Goal: Task Accomplishment & Management: Manage account settings

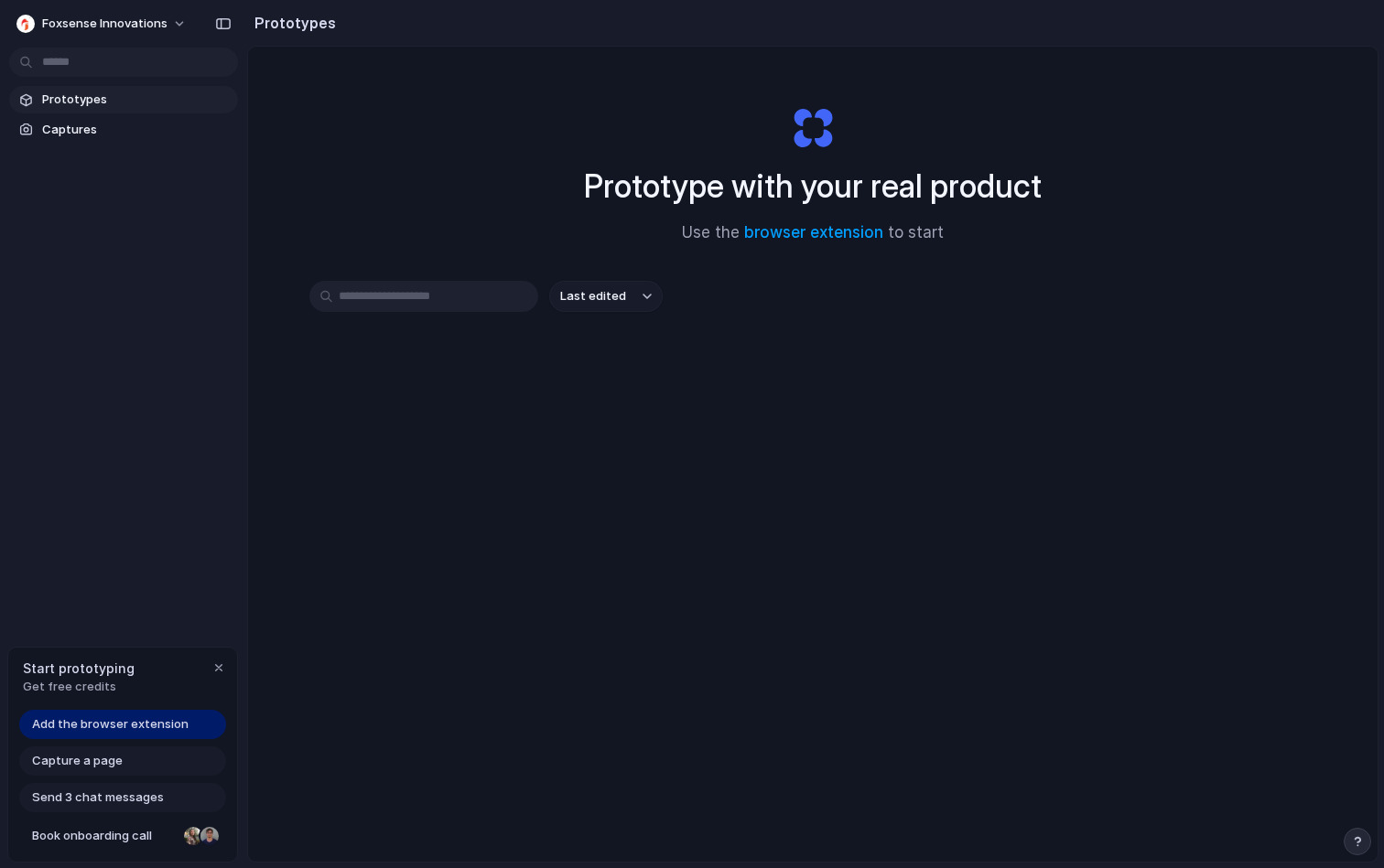
click at [126, 720] on span "Add the browser extension" at bounding box center [110, 725] width 157 height 18
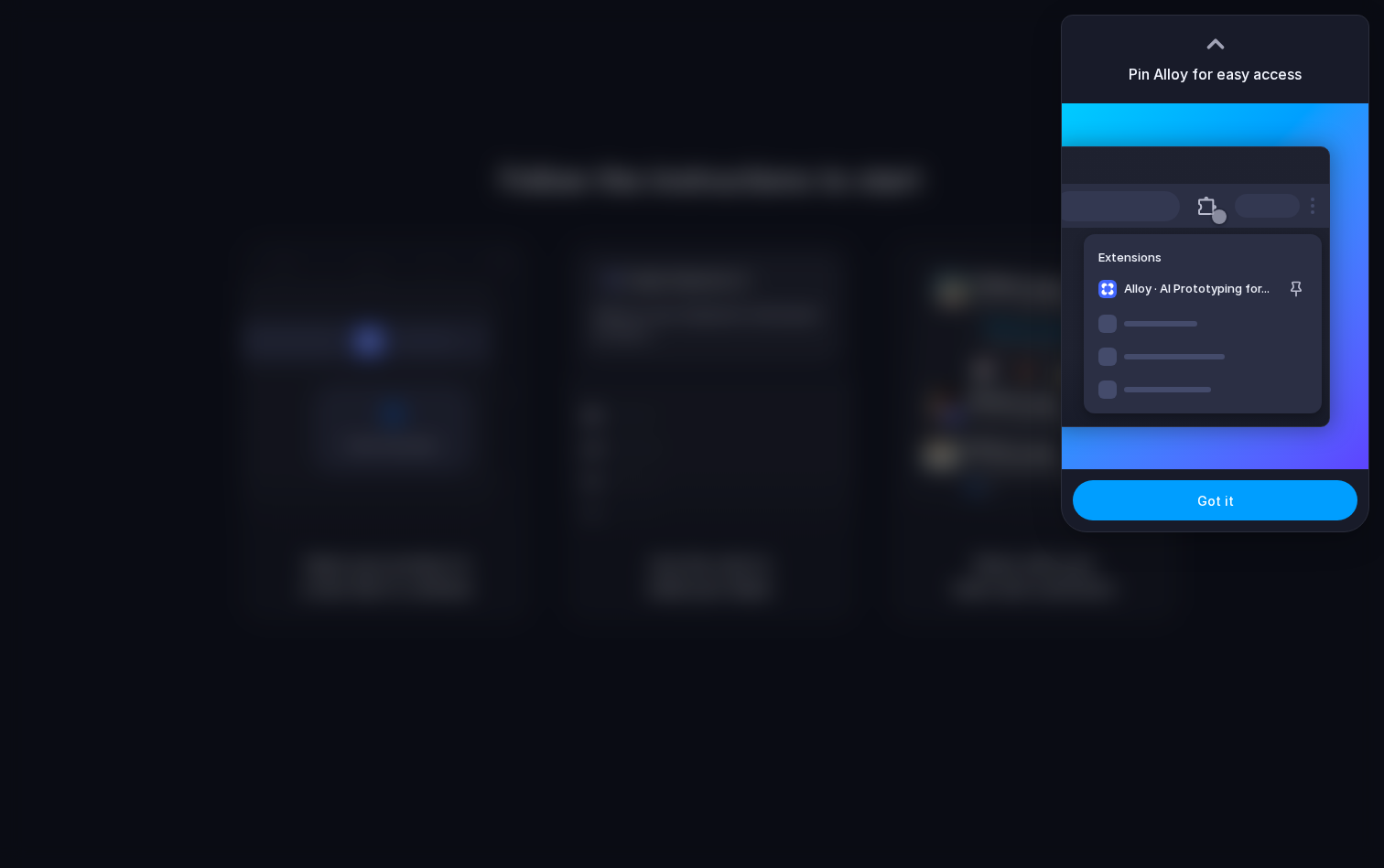
click at [1233, 502] on button "Got it" at bounding box center [1214, 500] width 284 height 40
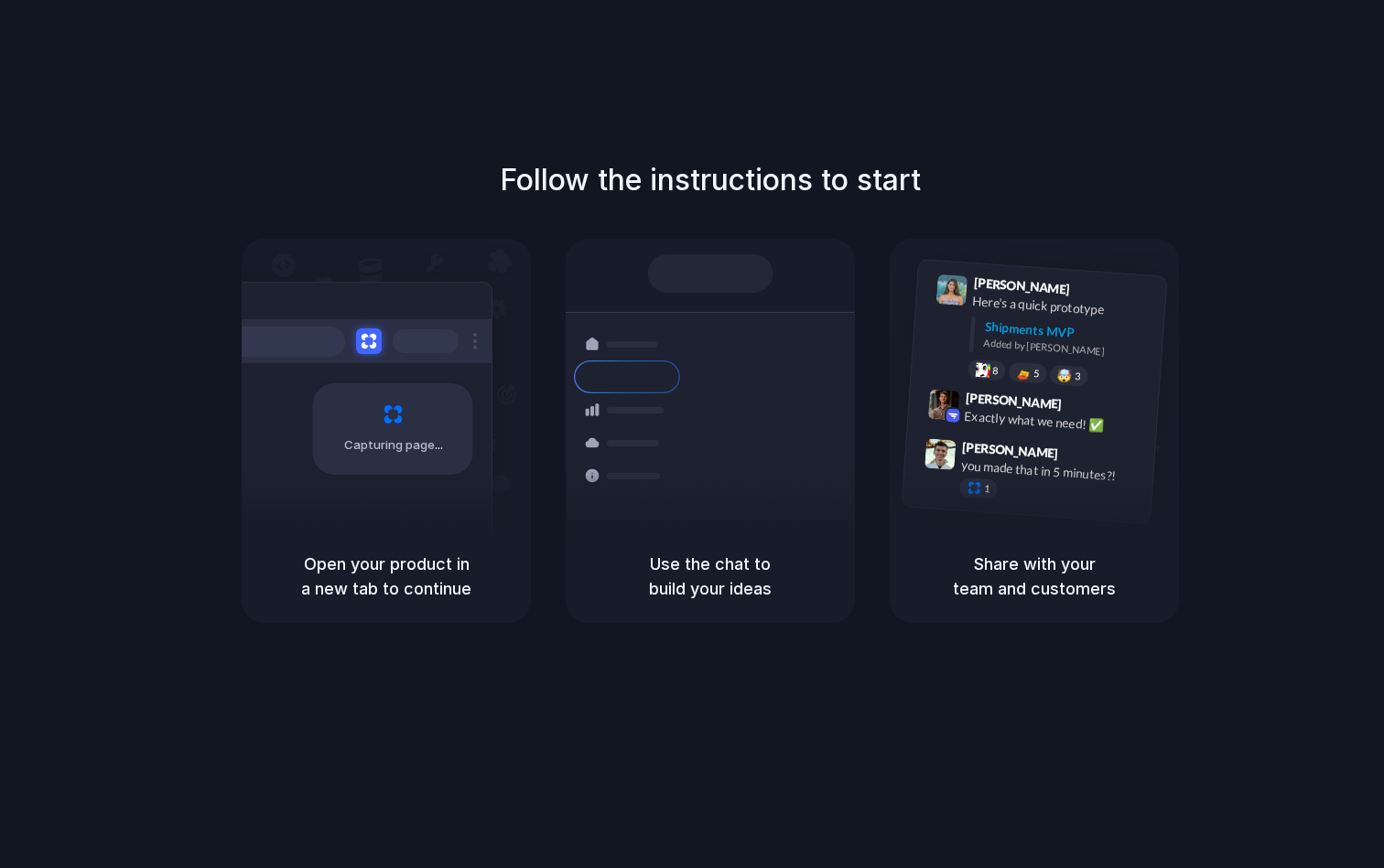
click at [452, 732] on div "Follow the instructions to start Capturing page Open your product in a new tab …" at bounding box center [709, 452] width 1420 height 905
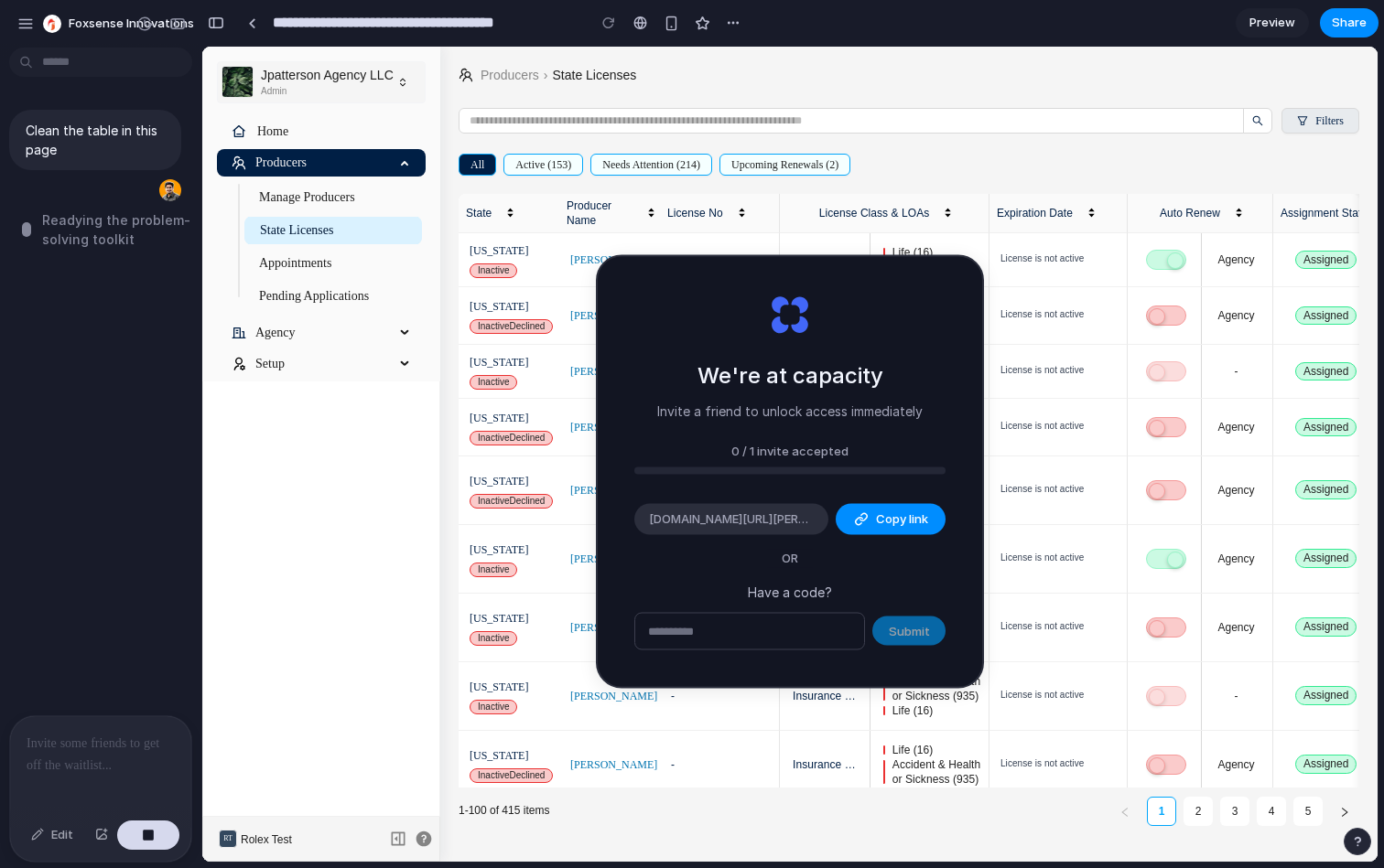
click at [1104, 427] on div "License is not active" at bounding box center [1060, 427] width 122 height 18
click at [876, 518] on span "Copy link" at bounding box center [901, 520] width 52 height 18
click at [996, 213] on div "Expiration Date" at bounding box center [1059, 214] width 126 height 16
click at [1140, 731] on td "-" at bounding box center [1200, 697] width 147 height 69
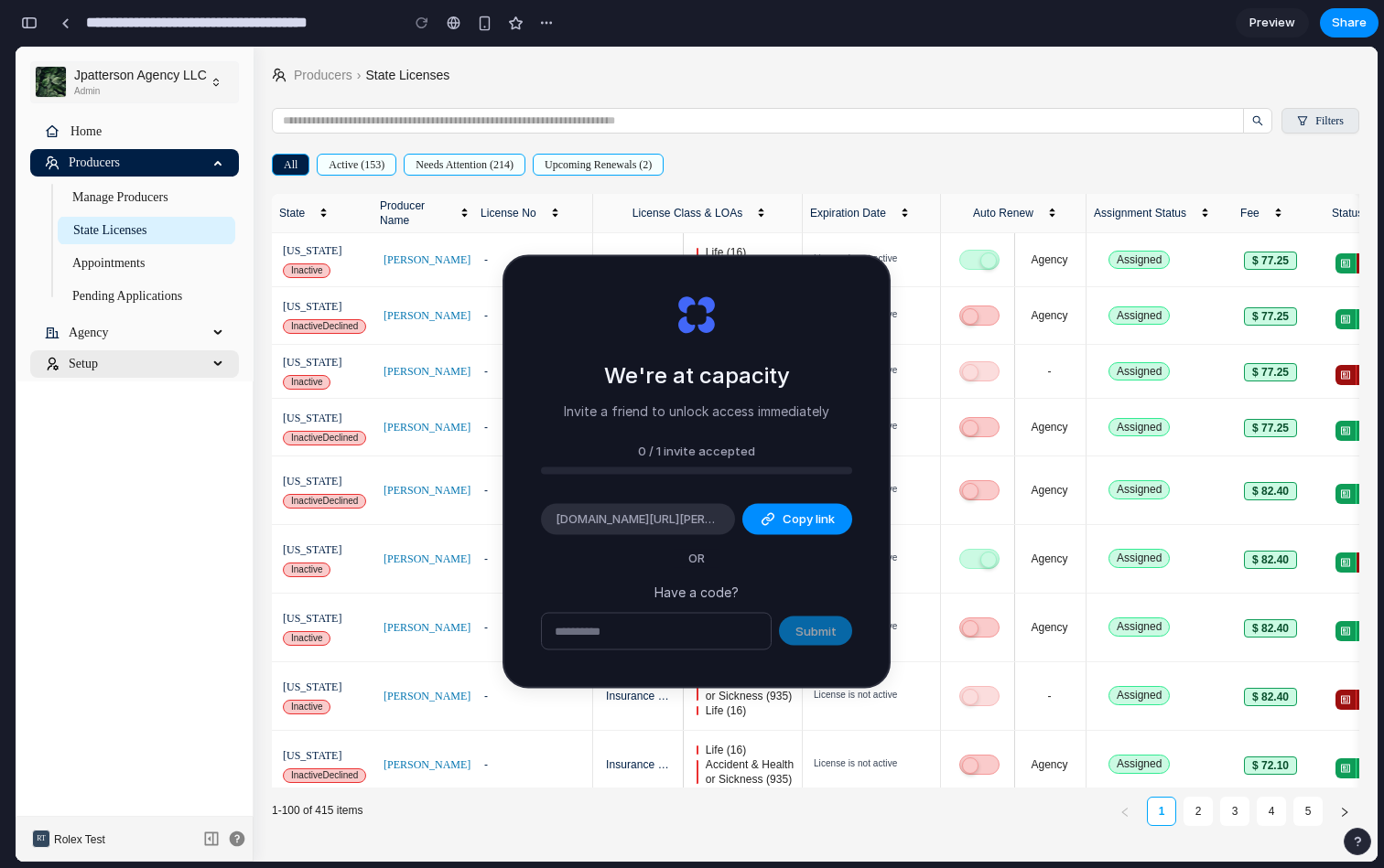
click at [217, 361] on div "Setup" at bounding box center [135, 364] width 209 height 27
click at [215, 333] on icon at bounding box center [220, 333] width 9 height 0
click at [154, 255] on span "Appointments" at bounding box center [147, 264] width 178 height 27
click at [175, 222] on span "State Licenses" at bounding box center [147, 231] width 178 height 27
click at [178, 196] on span "Manage Producers" at bounding box center [147, 198] width 178 height 27
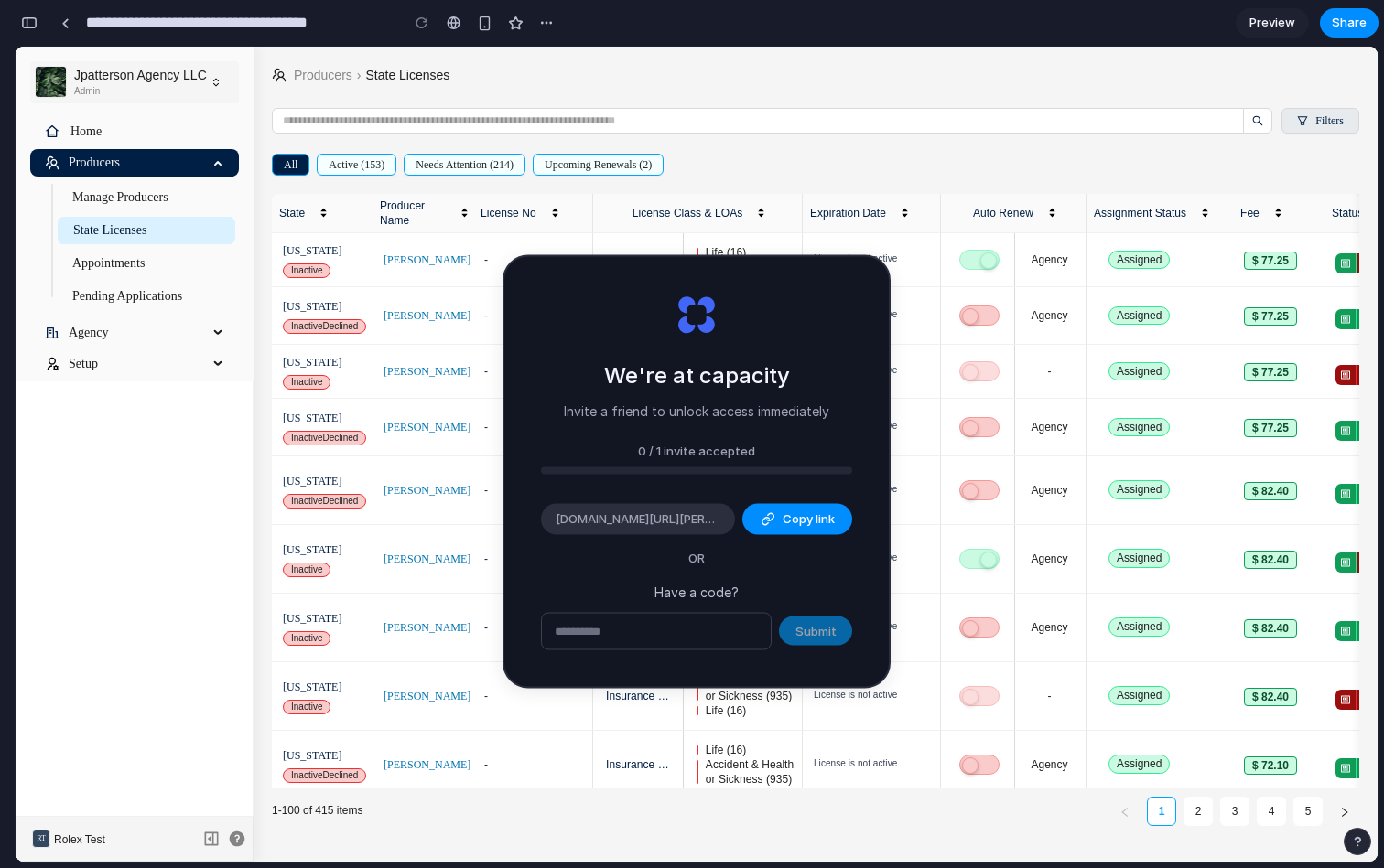
click at [406, 255] on span "Rosalia Mangiapane" at bounding box center [426, 260] width 87 height 18
click at [455, 166] on span "Needs Attention (214)" at bounding box center [464, 165] width 98 height 20
click at [628, 166] on span "Upcoming Renewals (2)" at bounding box center [598, 165] width 107 height 20
click at [766, 353] on div "We're at capacity Invite a friend to unlock access immediately 0 / 1 invite acc…" at bounding box center [696, 472] width 384 height 430
drag, startPoint x: 766, startPoint y: 353, endPoint x: 548, endPoint y: 602, distance: 330.9
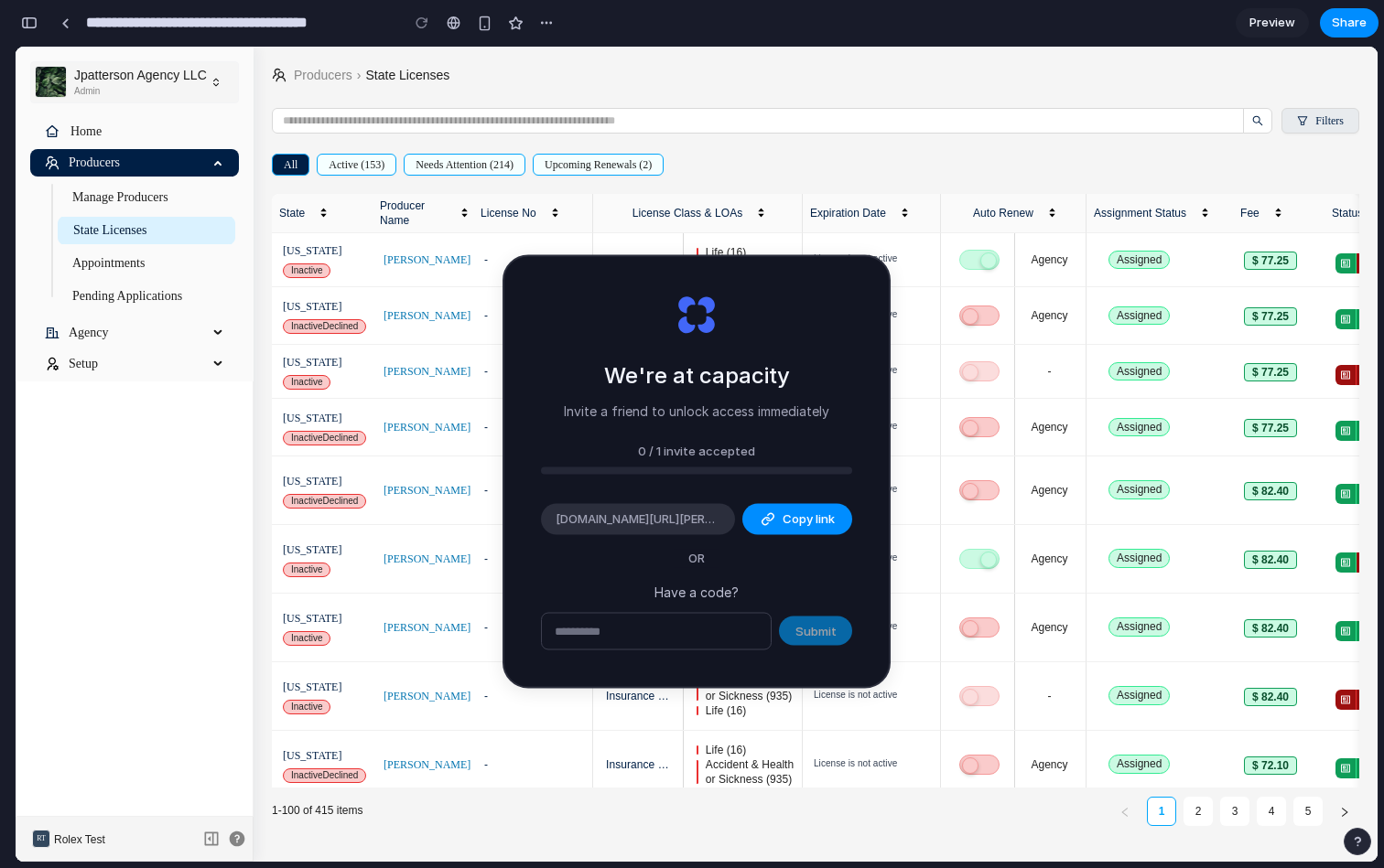
click at [548, 602] on div "We're at capacity Invite a friend to unlock access immediately 0 / 1 invite acc…" at bounding box center [696, 472] width 384 height 430
click at [730, 636] on input "text" at bounding box center [656, 632] width 229 height 37
click at [783, 521] on span "Copy link" at bounding box center [808, 520] width 52 height 18
click at [1083, 404] on td "agency" at bounding box center [1013, 427] width 147 height 58
